Goal: Check status: Check status

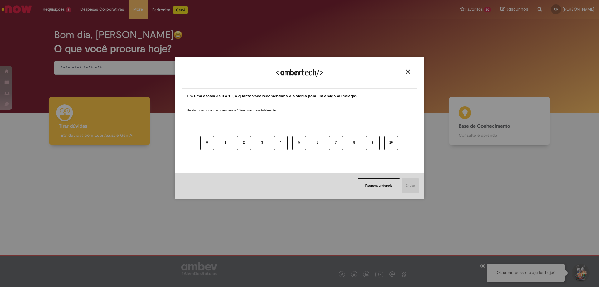
click at [405, 69] on button "Close" at bounding box center [408, 71] width 8 height 5
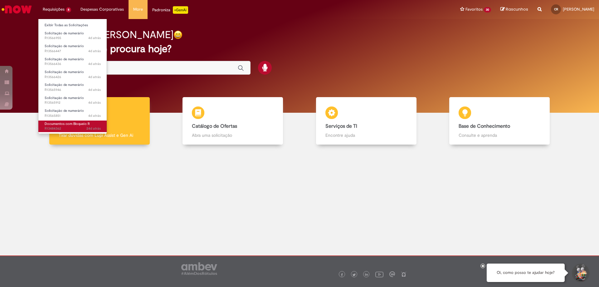
click at [60, 124] on span "Documentos com Bloqueio R" at bounding box center [67, 123] width 45 height 5
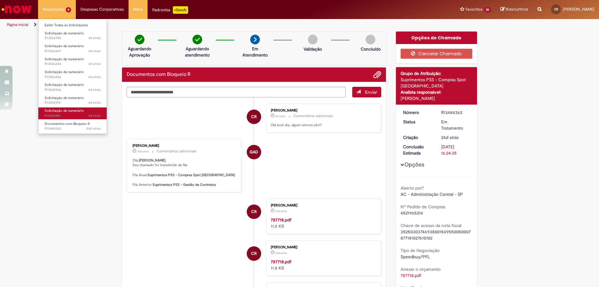
click at [74, 108] on link "Solicitação de numerário 4d atrás 4 dias atrás R13565851" at bounding box center [72, 113] width 69 height 12
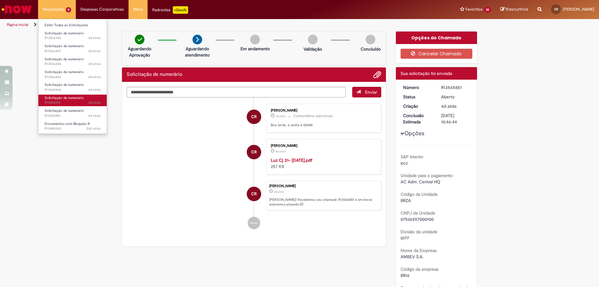
click at [69, 100] on link "Solicitação de numerário 4d atrás 4 dias atrás R13565912" at bounding box center [72, 101] width 69 height 12
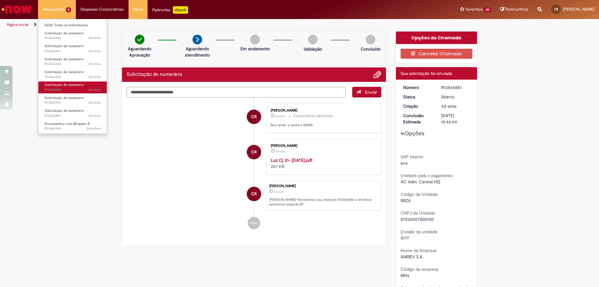
click at [69, 90] on span "4d atrás 4 dias atrás R13565946" at bounding box center [73, 89] width 56 height 5
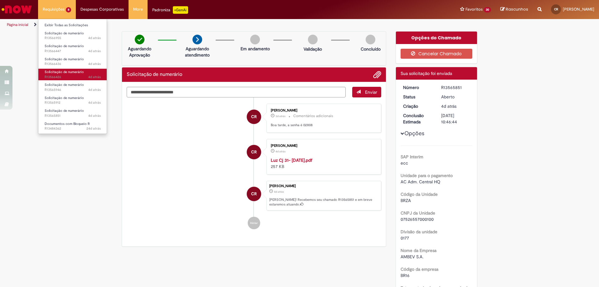
click at [71, 74] on span "Solicitação de numerário" at bounding box center [64, 72] width 39 height 5
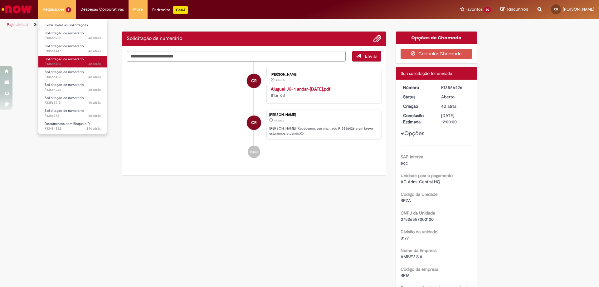
click at [64, 60] on span "Solicitação de numerário" at bounding box center [64, 59] width 39 height 5
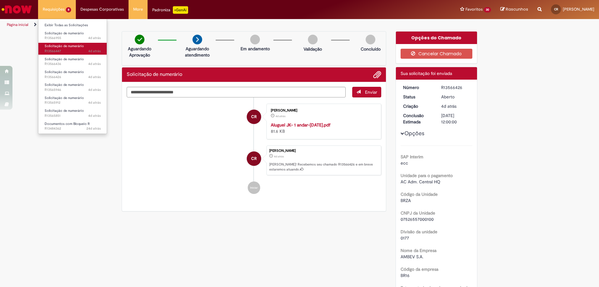
click at [64, 49] on span "4d atrás 4 dias atrás R13566447" at bounding box center [73, 51] width 56 height 5
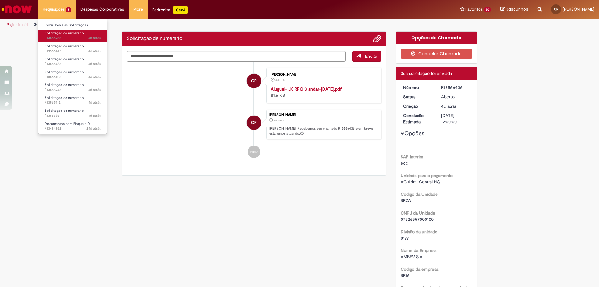
click at [62, 40] on span "4d atrás 4 dias atrás R13566955" at bounding box center [73, 38] width 56 height 5
